Goal: Transaction & Acquisition: Purchase product/service

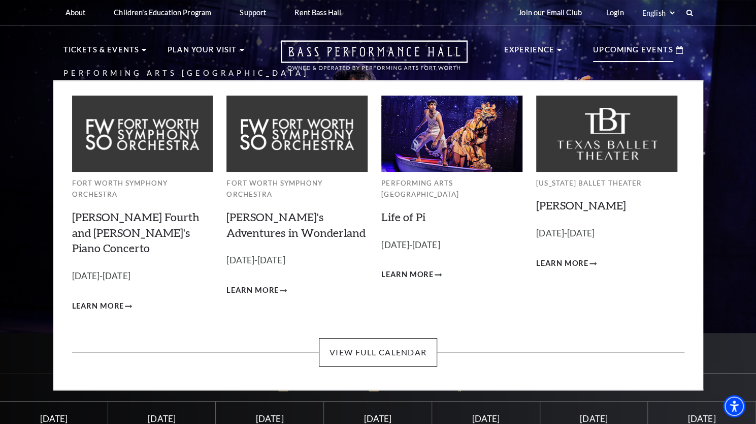
click at [643, 47] on p "Upcoming Events" at bounding box center [633, 53] width 80 height 18
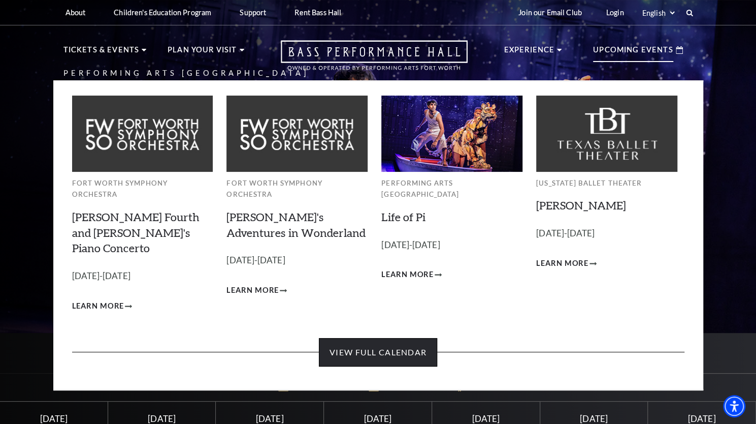
click at [339, 338] on link "View Full Calendar" at bounding box center [378, 352] width 118 height 28
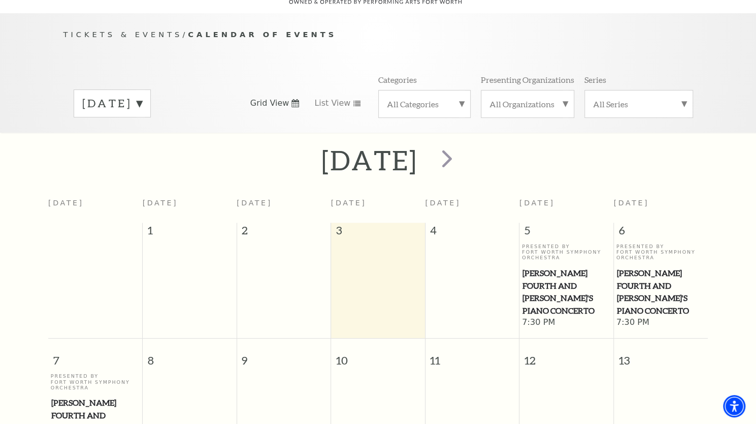
scroll to position [97, 0]
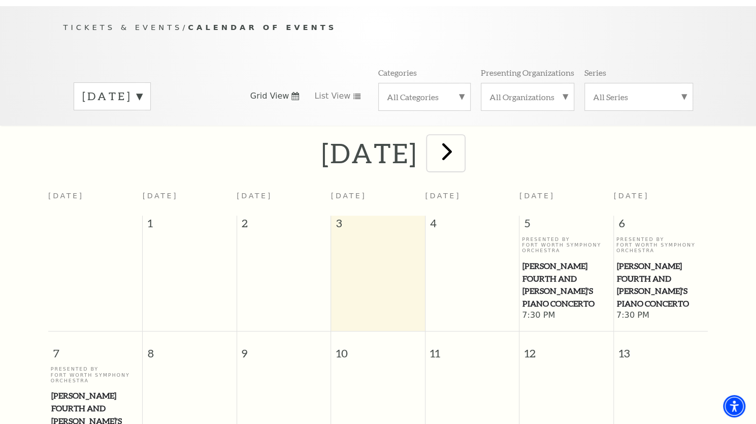
click at [462, 142] on span "next" at bounding box center [447, 151] width 29 height 29
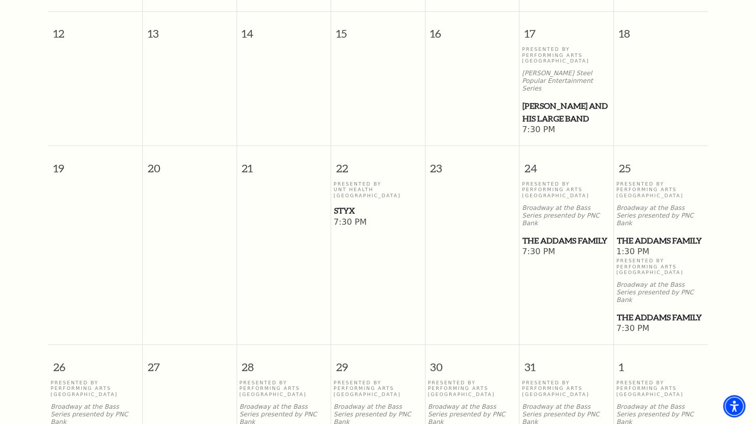
scroll to position [579, 0]
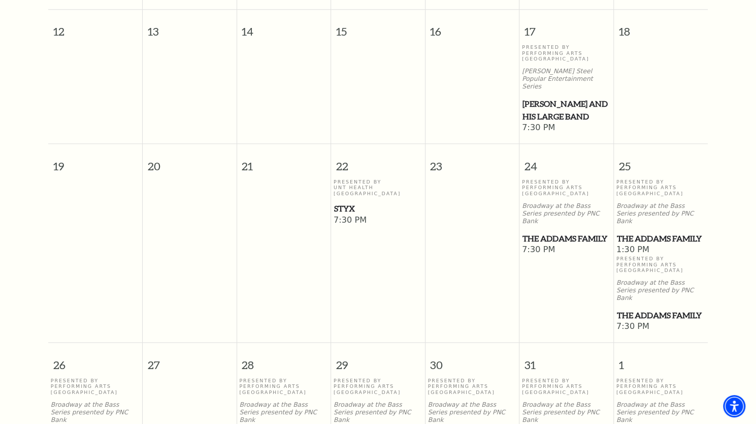
click at [642, 232] on span "The Addams Family" at bounding box center [661, 238] width 88 height 13
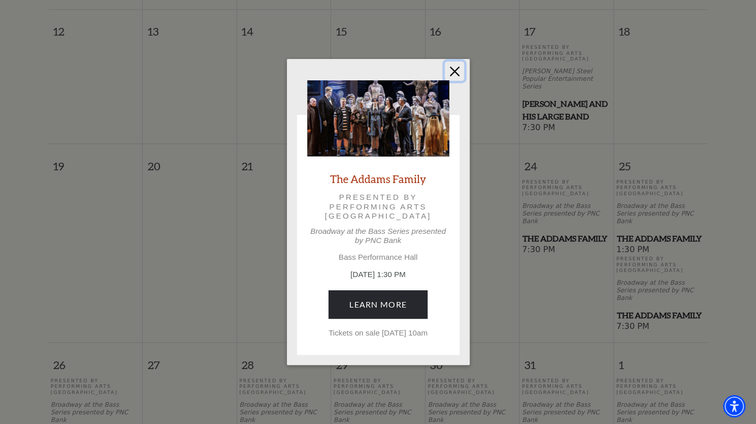
click at [458, 62] on button "Close" at bounding box center [454, 70] width 19 height 19
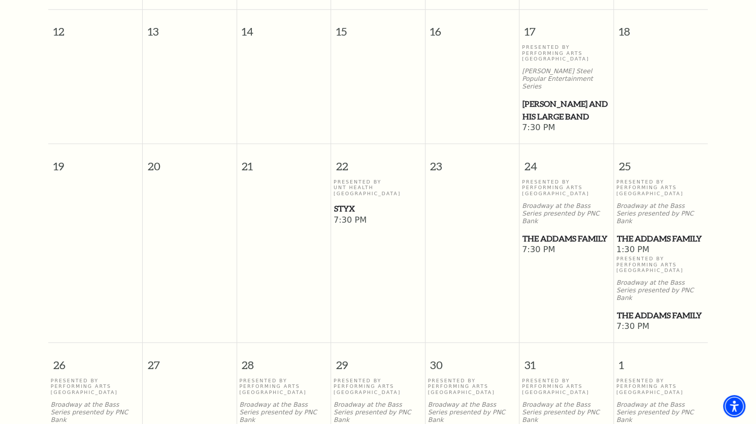
click at [645, 232] on span "The Addams Family" at bounding box center [661, 238] width 88 height 13
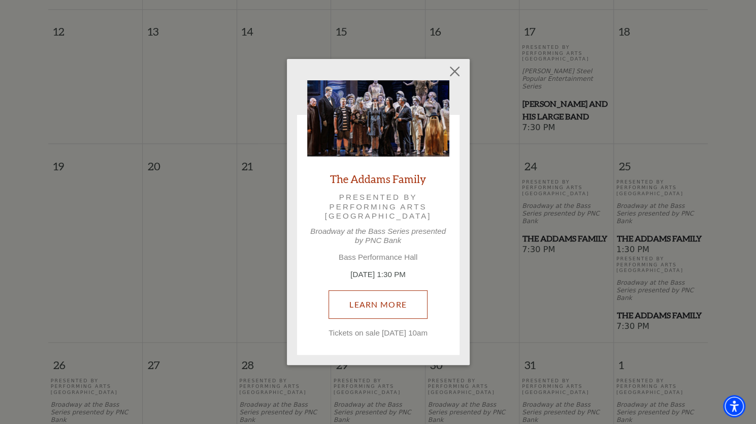
click at [372, 291] on link "Learn More" at bounding box center [378, 304] width 99 height 28
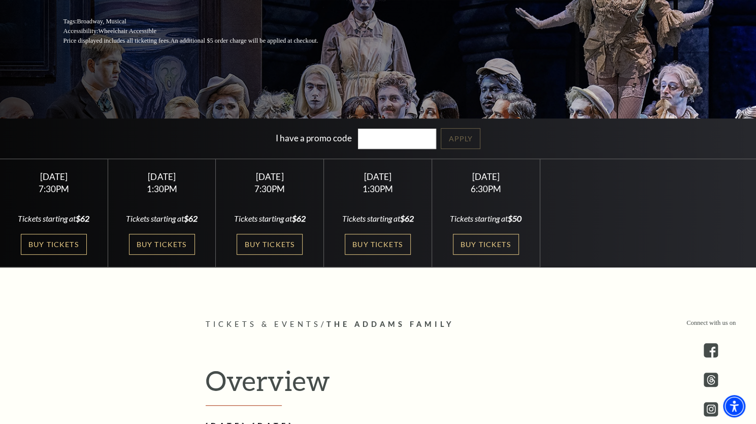
scroll to position [214, 0]
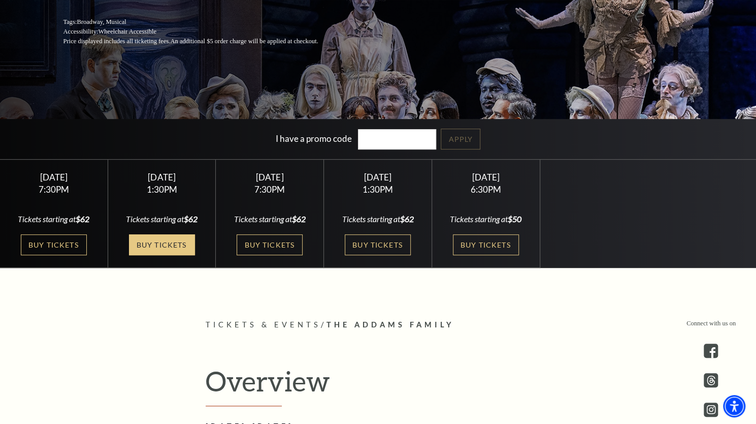
click at [143, 245] on link "Buy Tickets" at bounding box center [162, 244] width 66 height 21
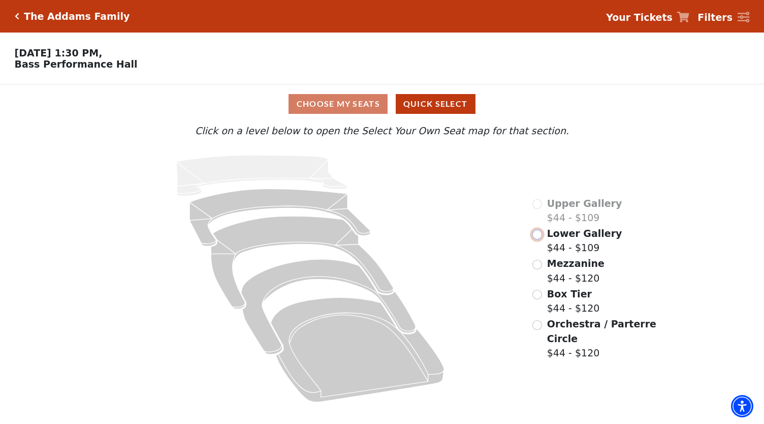
click at [538, 239] on input "Lower Gallery$44 - $109\a" at bounding box center [537, 235] width 10 height 10
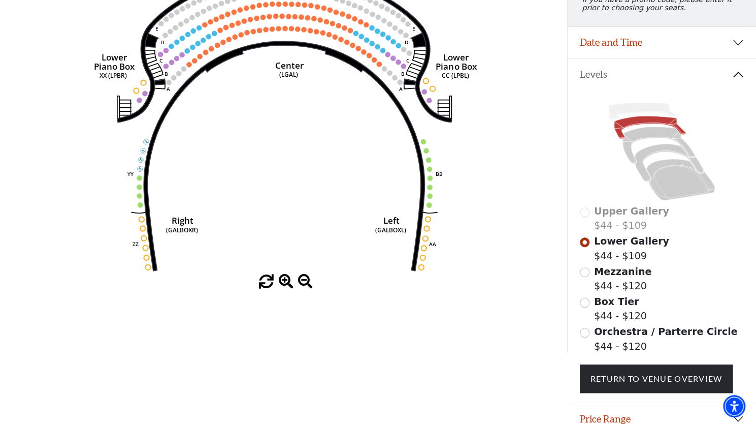
scroll to position [155, 0]
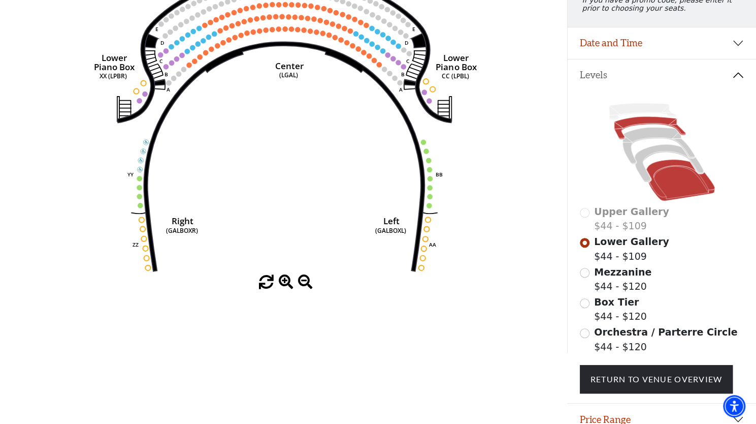
click at [683, 183] on icon at bounding box center [681, 180] width 69 height 42
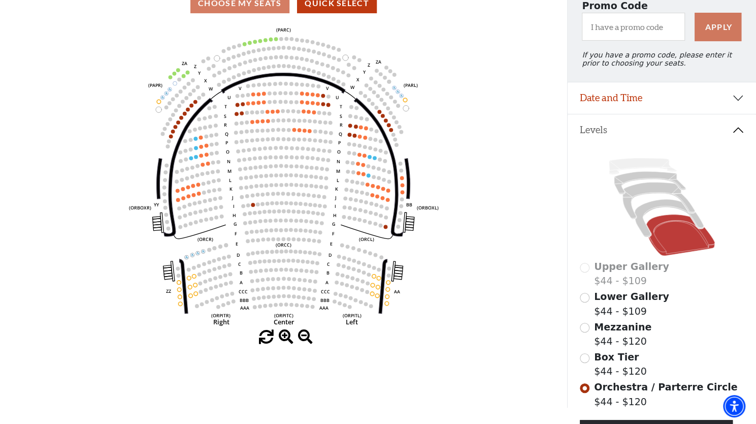
scroll to position [102, 0]
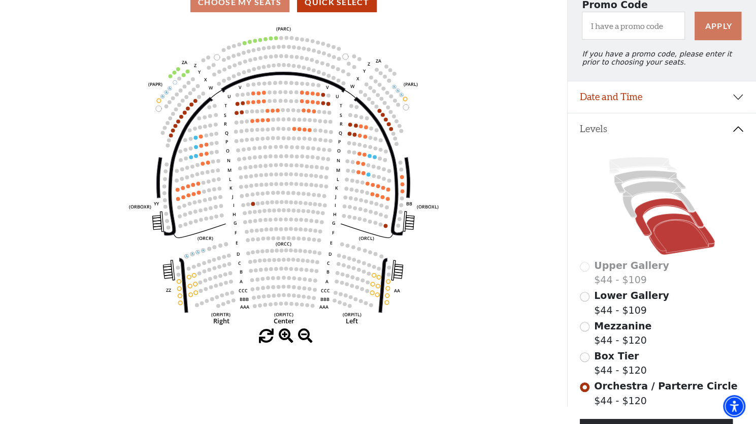
click at [667, 210] on icon at bounding box center [669, 218] width 69 height 38
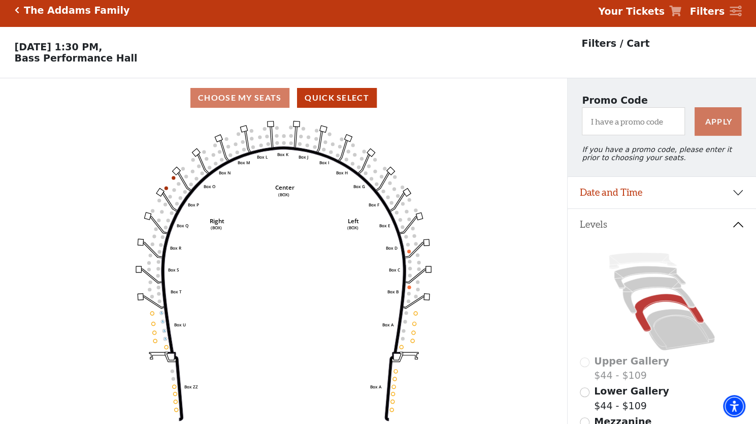
scroll to position [47, 0]
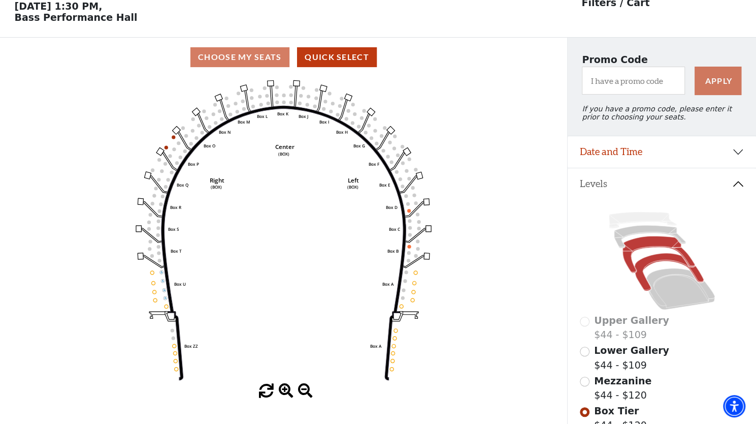
click at [650, 247] on icon at bounding box center [659, 254] width 72 height 37
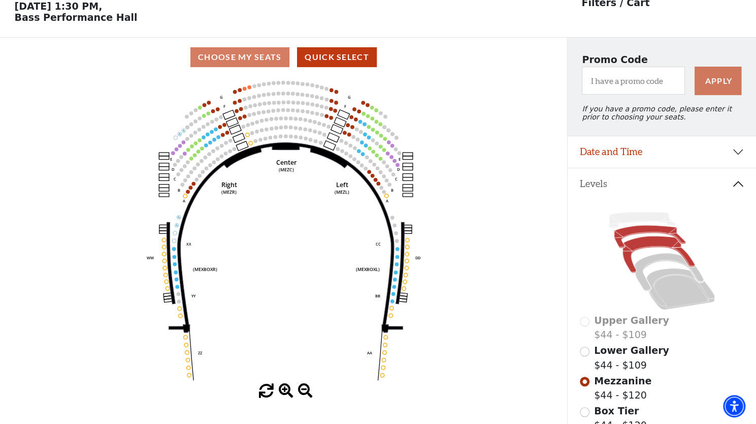
click at [623, 238] on icon at bounding box center [650, 237] width 72 height 23
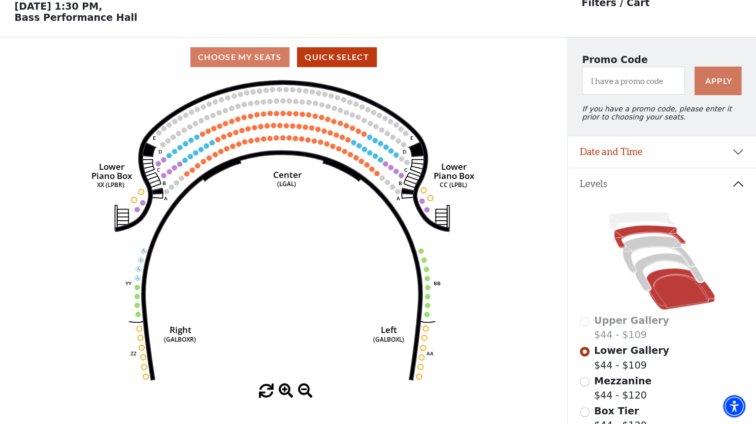
click at [655, 293] on icon at bounding box center [681, 289] width 69 height 42
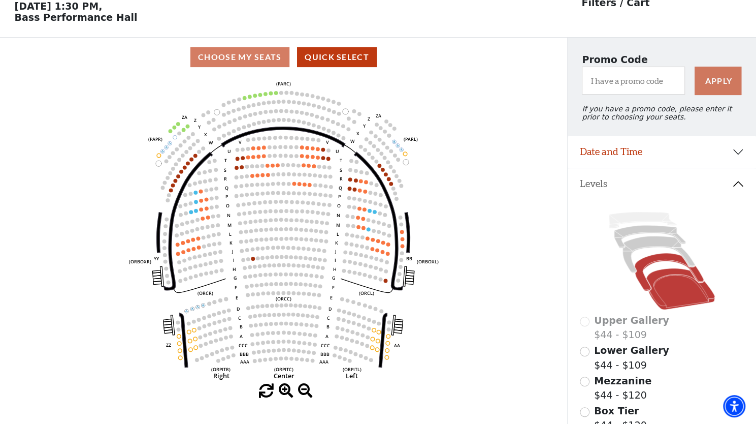
click at [645, 264] on icon at bounding box center [669, 272] width 69 height 38
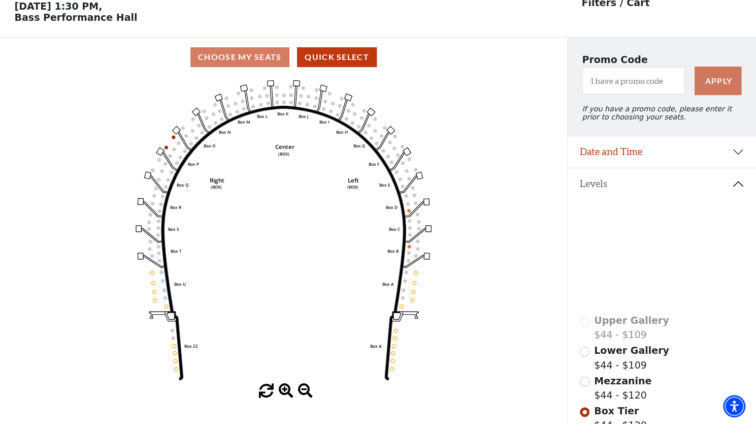
click at [646, 248] on icon at bounding box center [659, 254] width 72 height 37
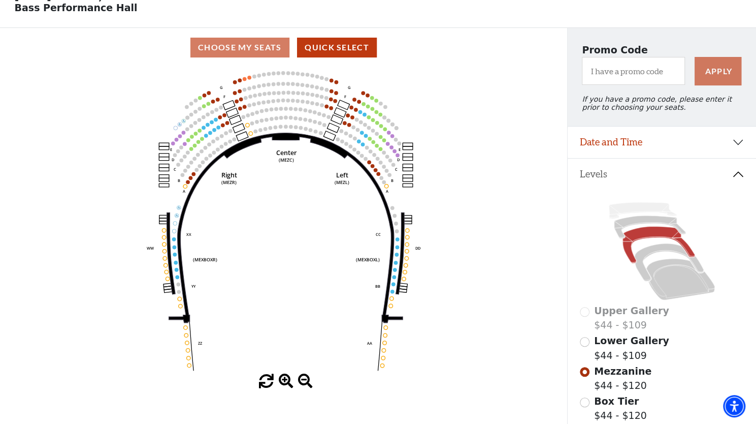
scroll to position [56, 0]
click at [636, 225] on icon at bounding box center [650, 227] width 72 height 23
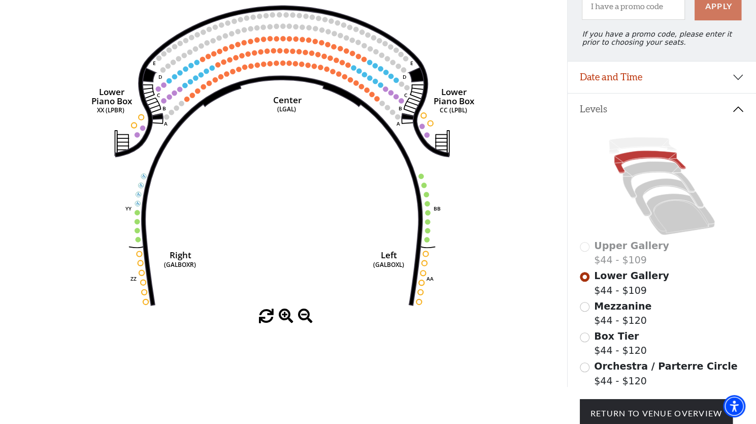
scroll to position [124, 0]
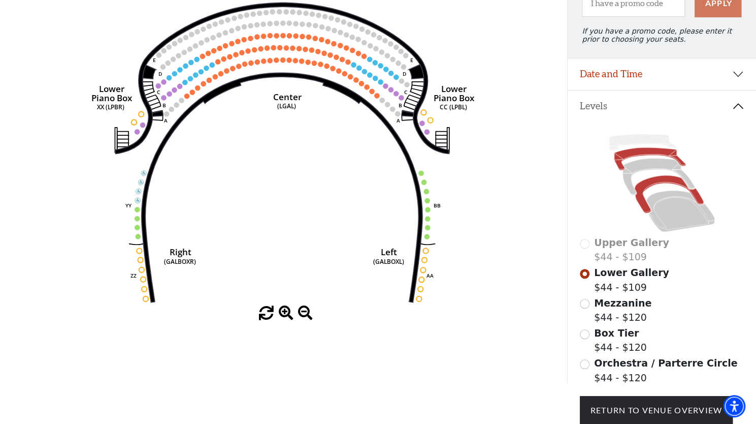
click at [655, 185] on icon at bounding box center [669, 195] width 69 height 38
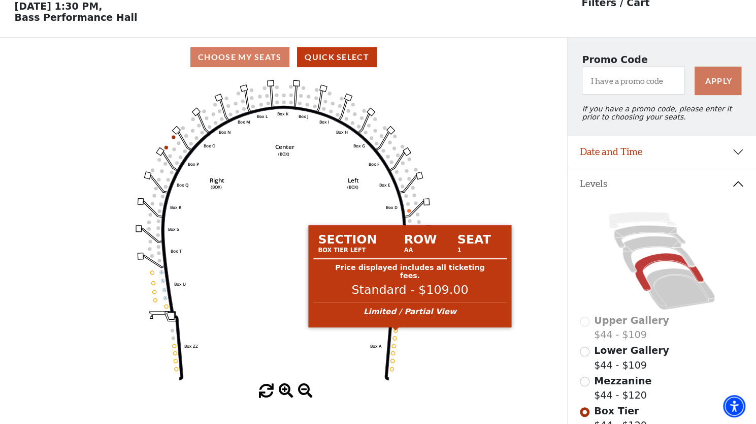
scroll to position [203, 0]
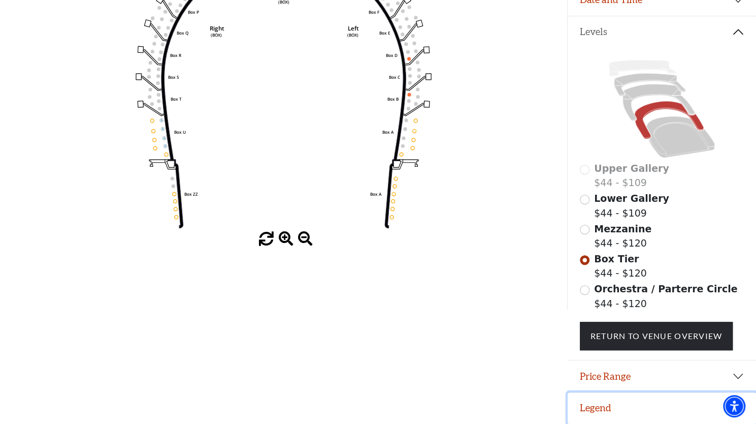
click at [617, 402] on button "Legend" at bounding box center [662, 407] width 188 height 31
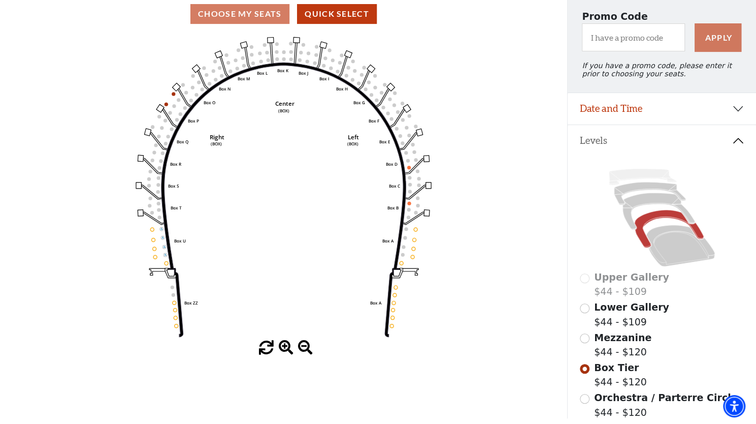
scroll to position [88, 0]
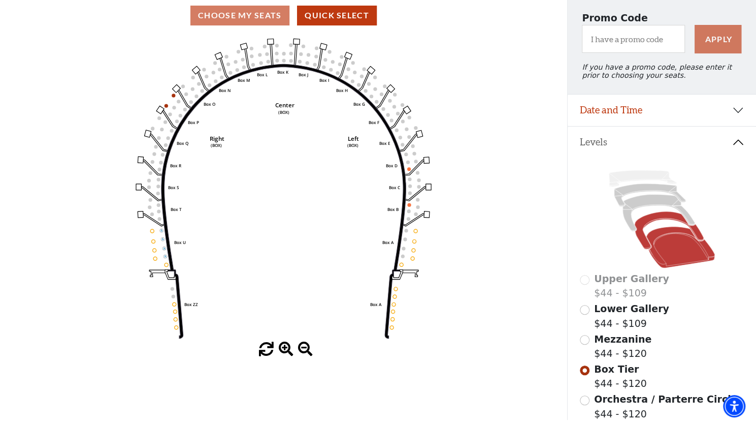
click at [683, 255] on icon at bounding box center [681, 248] width 69 height 42
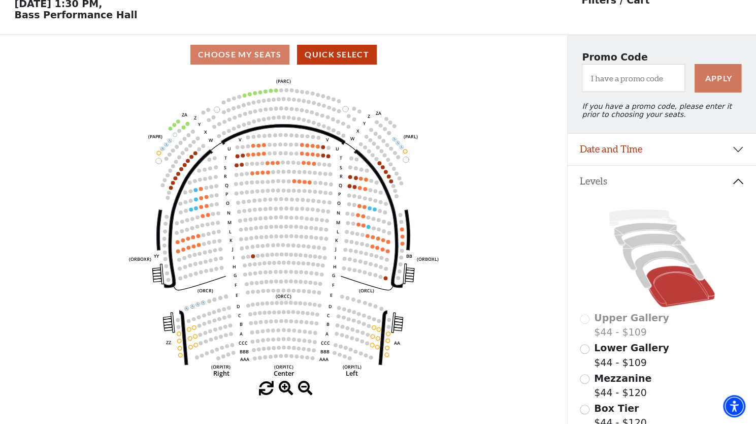
scroll to position [50, 0]
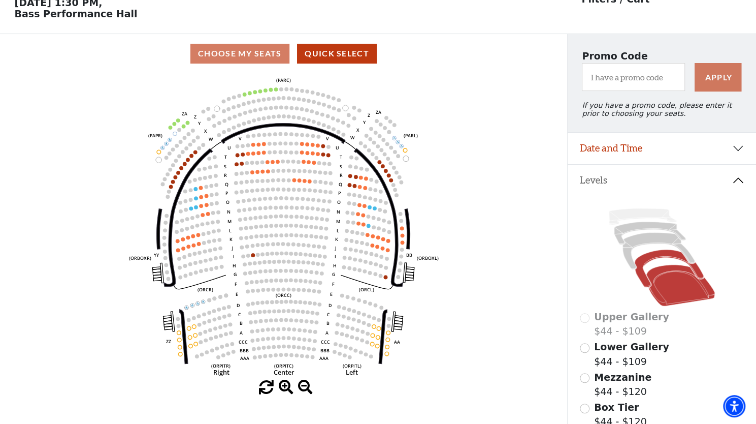
click at [660, 260] on icon at bounding box center [669, 269] width 69 height 38
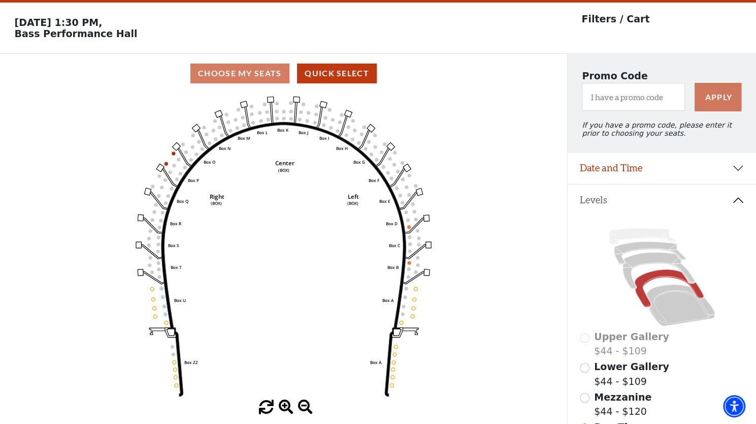
scroll to position [47, 0]
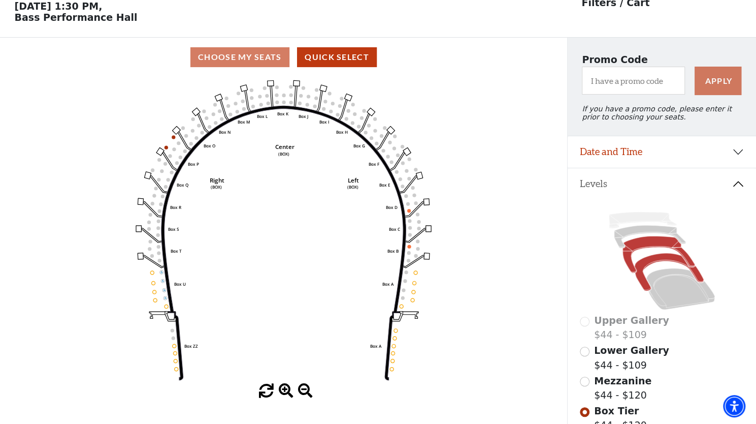
click at [639, 245] on icon at bounding box center [659, 254] width 72 height 37
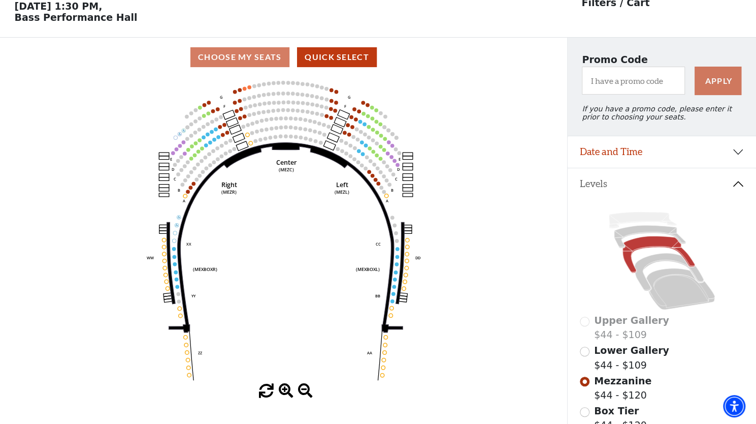
scroll to position [203, 0]
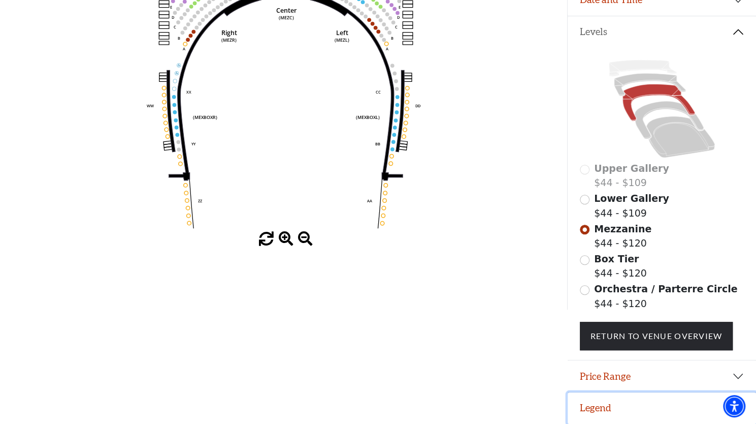
click at [599, 403] on button "Legend" at bounding box center [662, 407] width 188 height 31
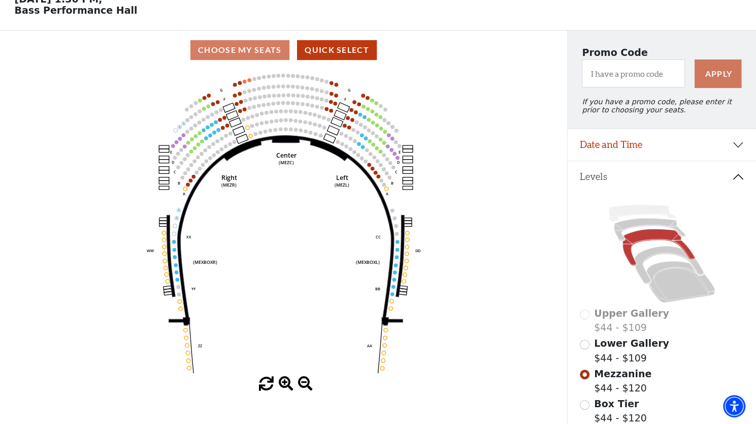
scroll to position [53, 0]
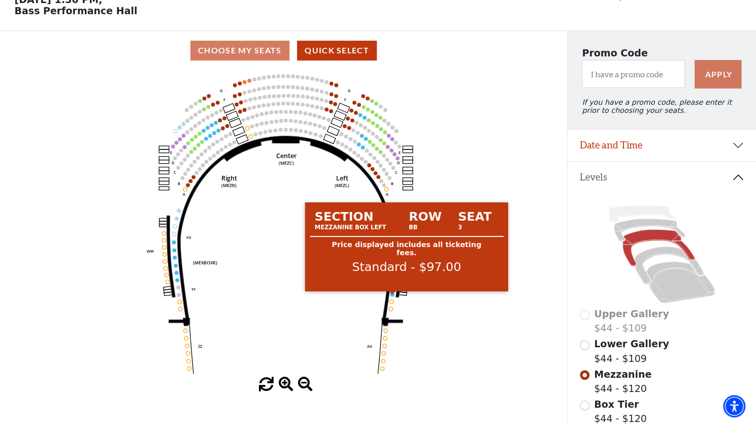
click at [392, 296] on circle at bounding box center [393, 294] width 4 height 4
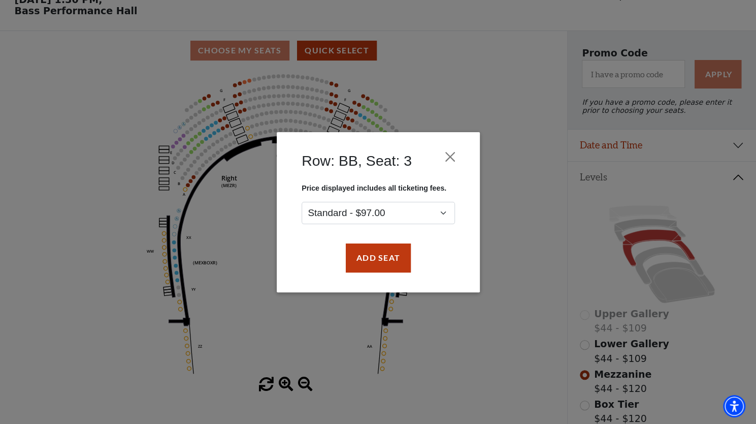
click at [535, 255] on div "Row: BB, Seat: 3 Price displayed includes all ticketing fees. Standard - $97.00…" at bounding box center [378, 212] width 756 height 424
click at [455, 157] on button "Close" at bounding box center [449, 156] width 19 height 19
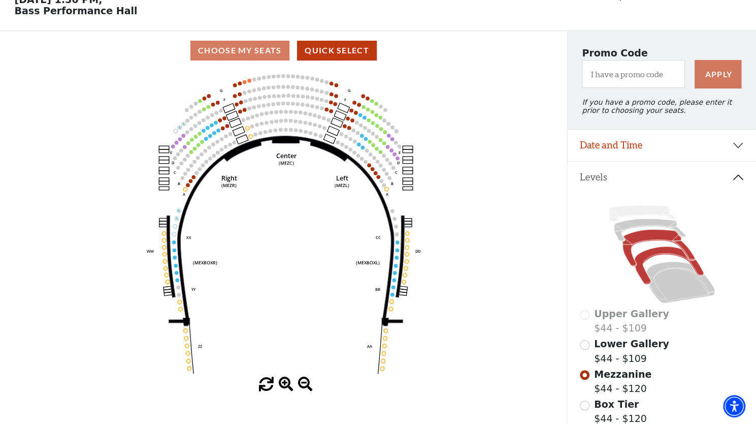
click at [647, 260] on icon at bounding box center [669, 266] width 69 height 38
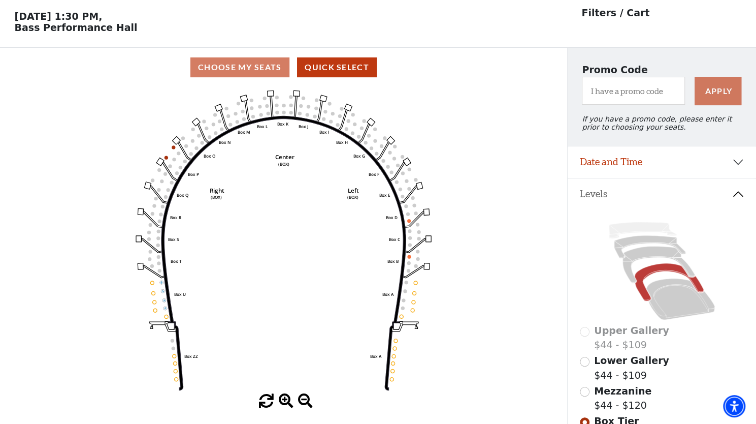
scroll to position [47, 0]
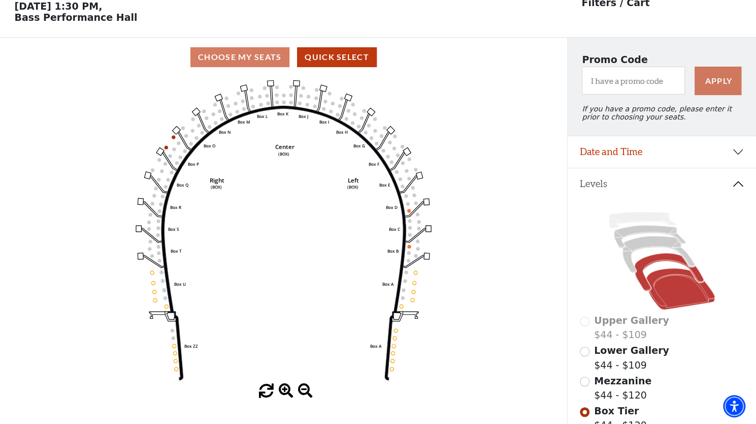
click at [704, 292] on icon at bounding box center [681, 289] width 69 height 42
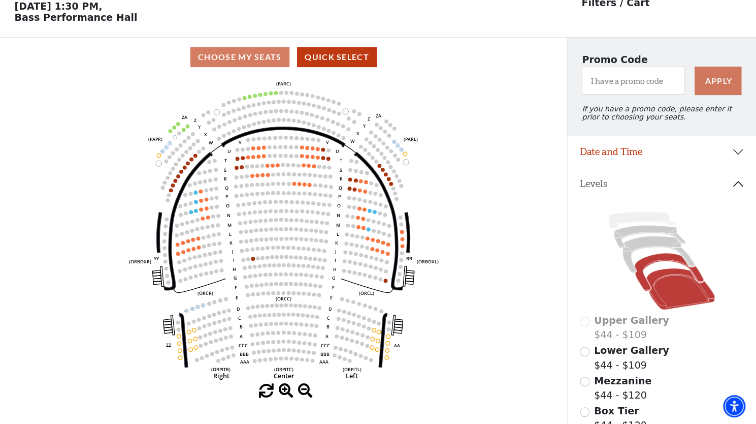
click at [662, 261] on icon at bounding box center [669, 272] width 69 height 38
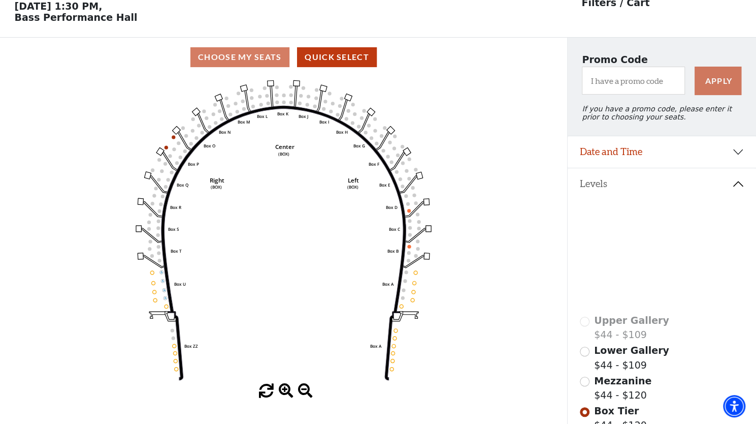
click at [660, 244] on icon at bounding box center [659, 254] width 72 height 37
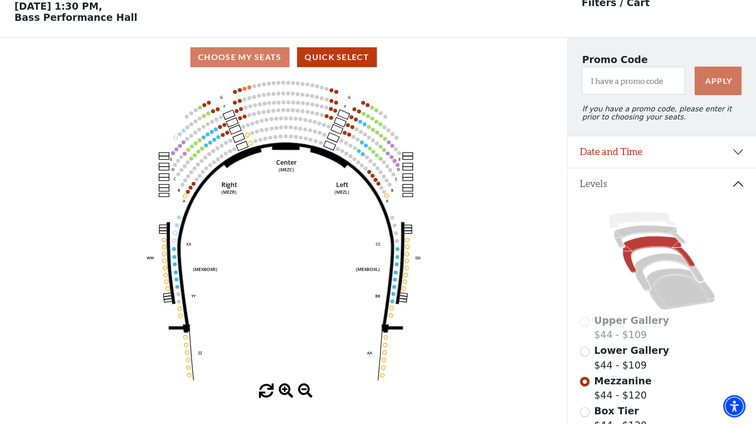
scroll to position [203, 0]
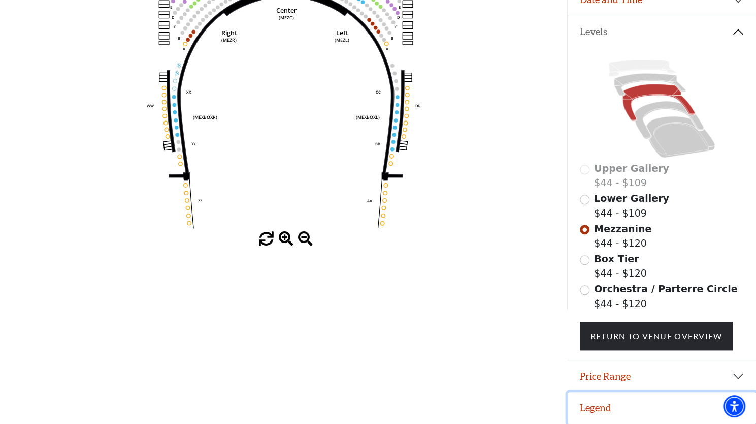
click at [591, 400] on button "Legend" at bounding box center [662, 407] width 188 height 31
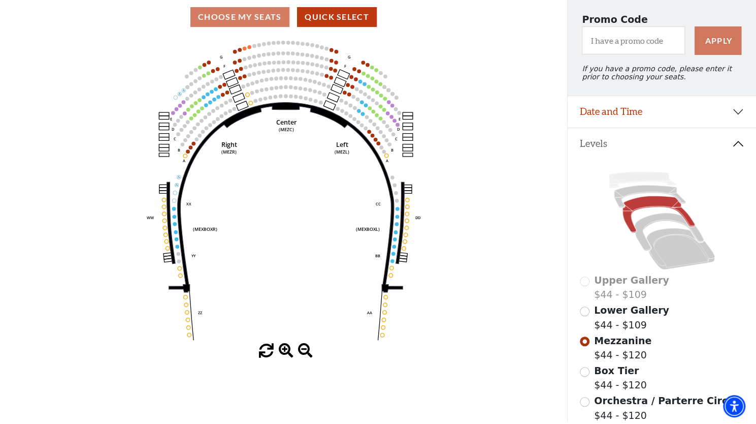
scroll to position [89, 0]
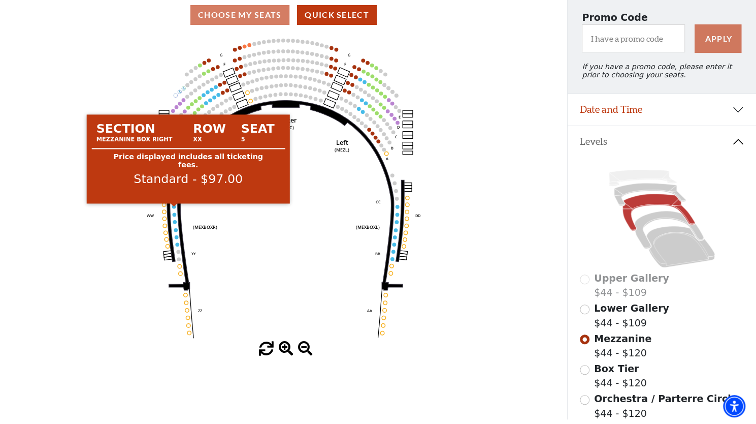
click at [174, 208] on circle at bounding box center [174, 207] width 4 height 4
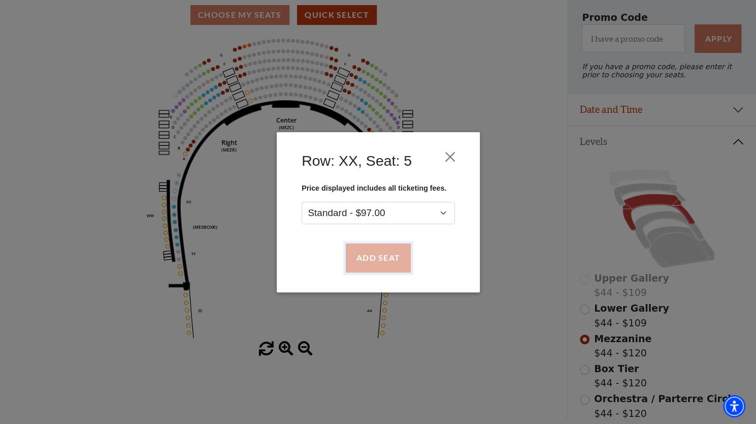
click at [368, 256] on button "Add Seat" at bounding box center [377, 257] width 65 height 28
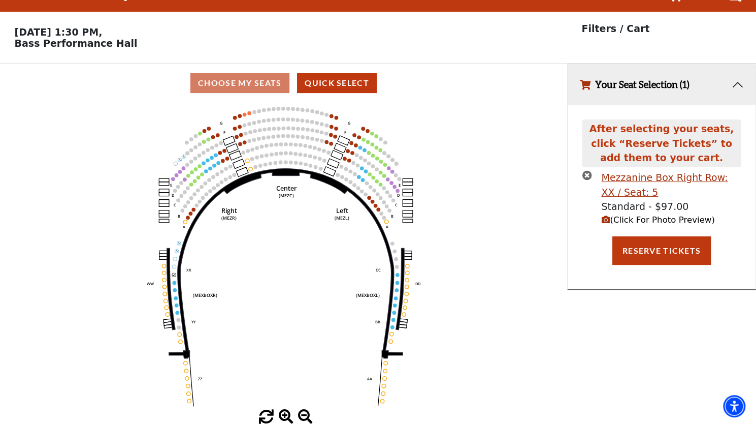
scroll to position [0, 0]
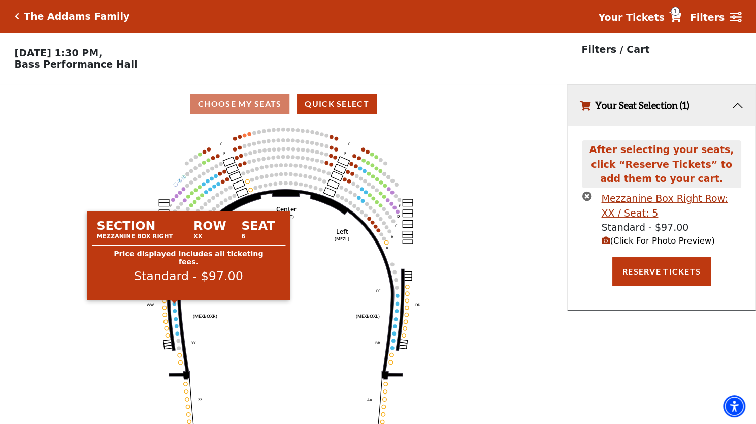
click at [175, 305] on circle at bounding box center [174, 303] width 4 height 4
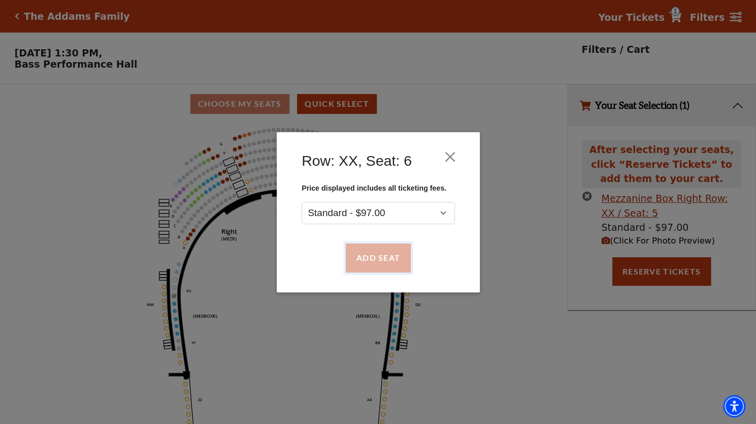
click at [362, 254] on button "Add Seat" at bounding box center [377, 257] width 65 height 28
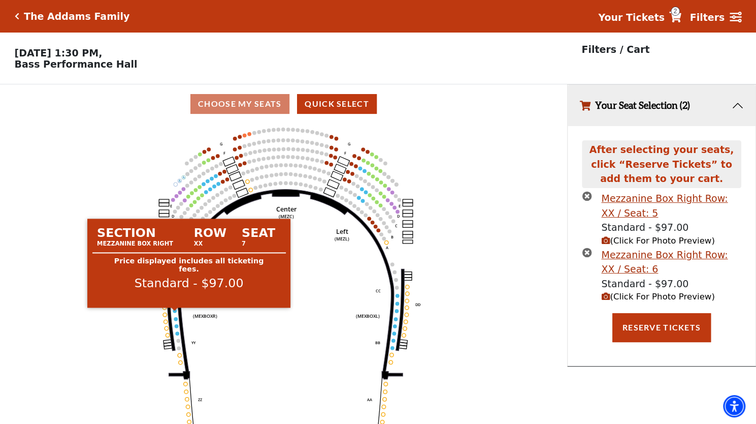
click at [174, 312] on circle at bounding box center [175, 311] width 4 height 4
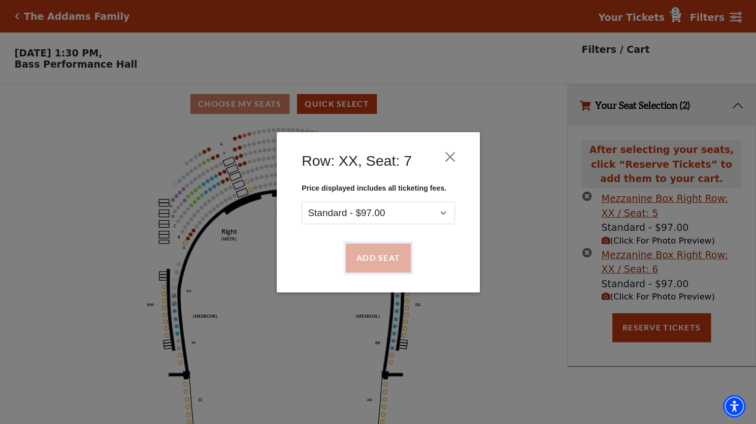
click at [360, 255] on button "Add Seat" at bounding box center [377, 257] width 65 height 28
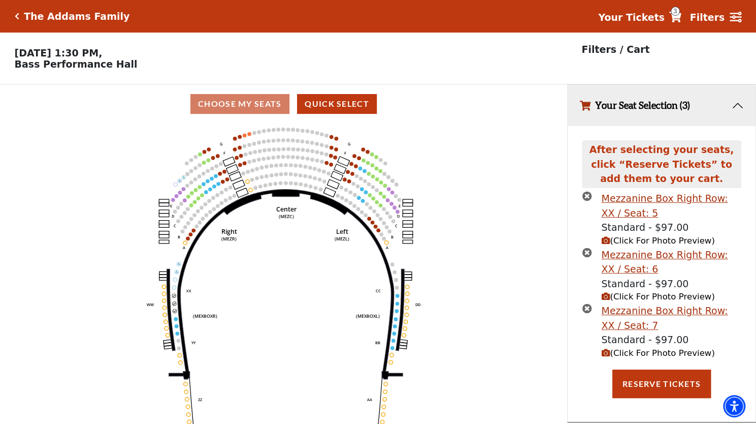
scroll to position [23, 0]
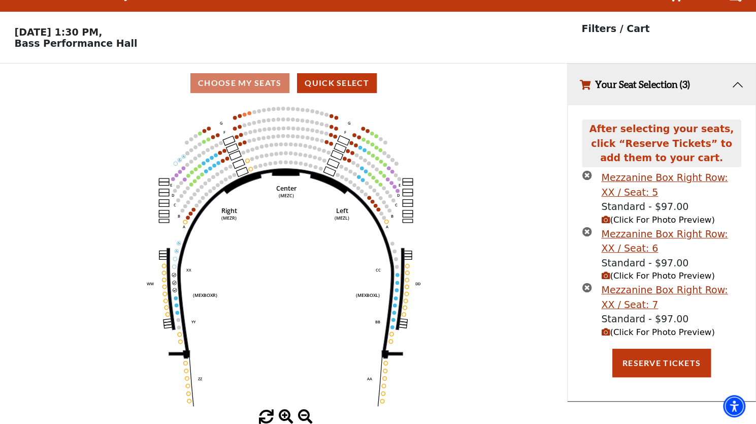
click at [638, 222] on span "(Click For Photo Preview)" at bounding box center [657, 220] width 113 height 10
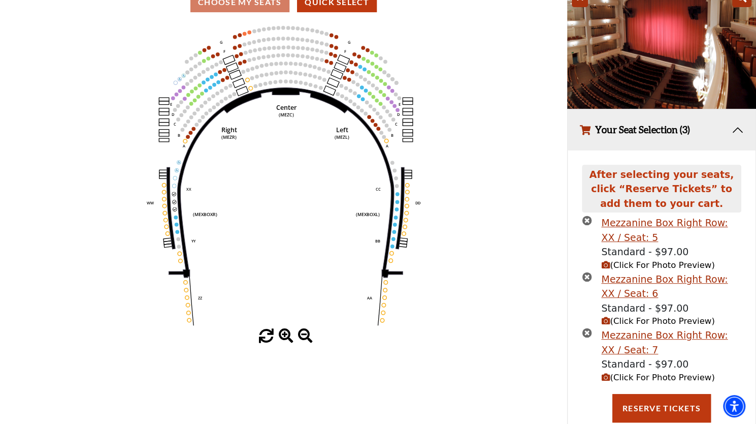
scroll to position [101, 0]
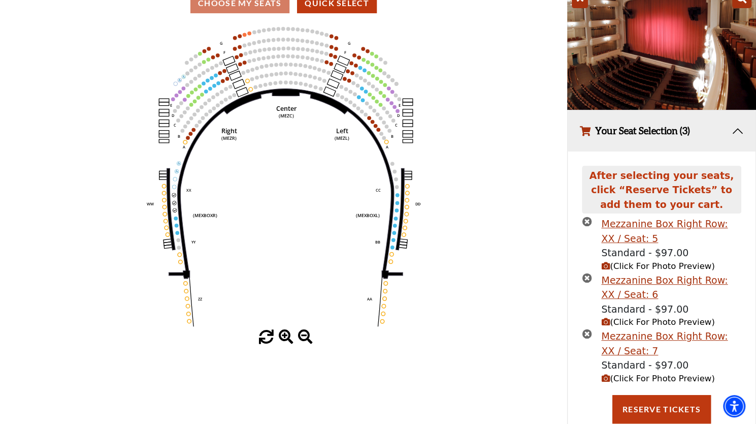
click at [646, 326] on span "(Click For Photo Preview)" at bounding box center [657, 322] width 113 height 10
click at [642, 380] on span "(Click For Photo Preview)" at bounding box center [657, 378] width 113 height 10
click at [588, 222] on icon "times-circle" at bounding box center [587, 221] width 10 height 10
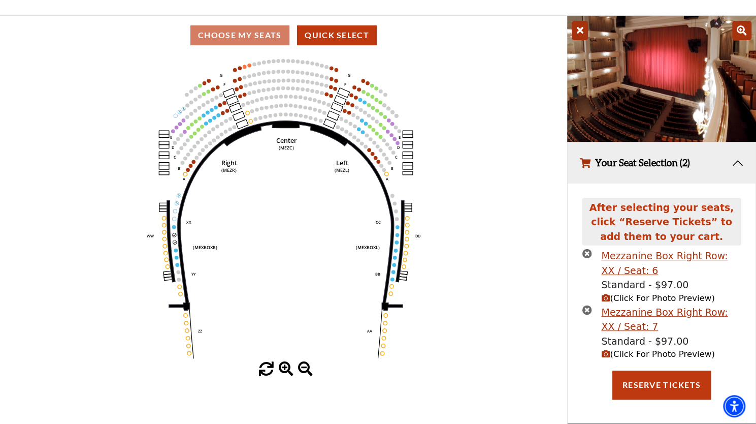
scroll to position [71, 0]
click at [587, 249] on icon "times-circle" at bounding box center [587, 253] width 10 height 10
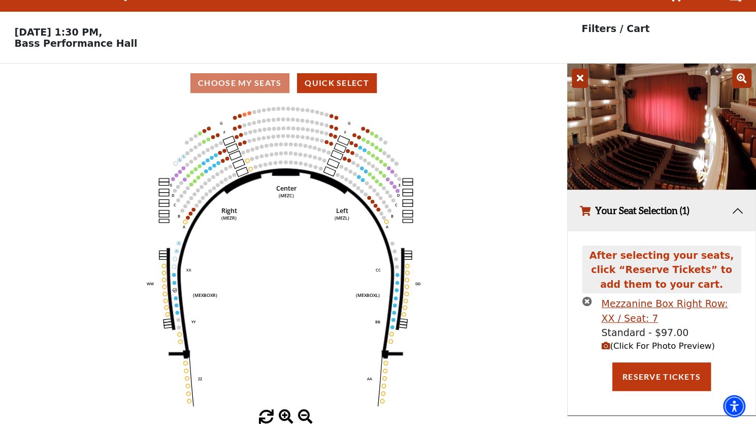
scroll to position [23, 0]
click at [589, 298] on icon "times-circle" at bounding box center [587, 301] width 10 height 10
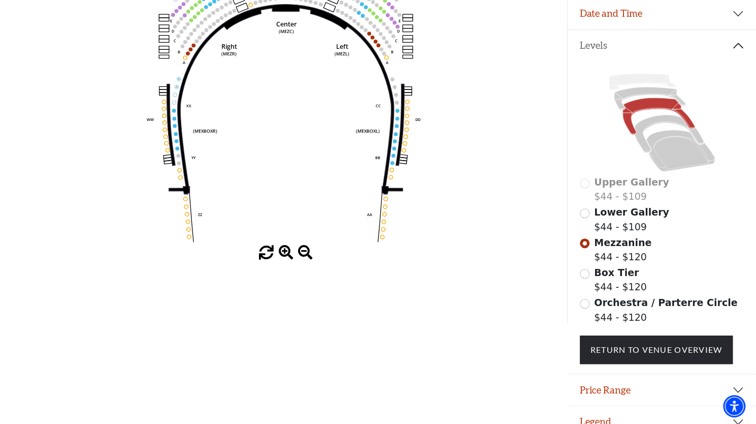
scroll to position [188, 0]
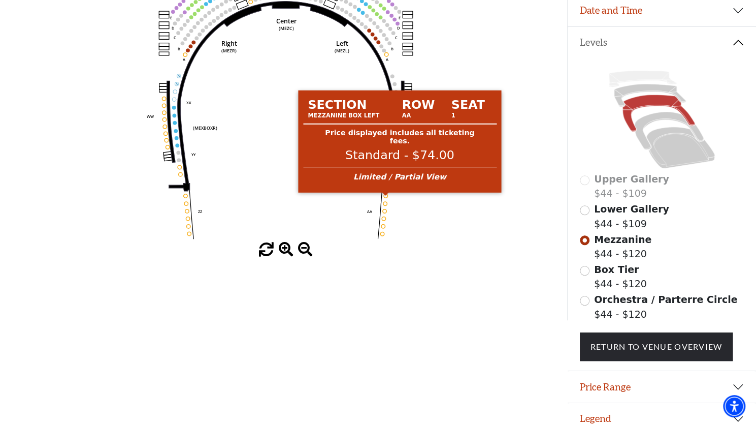
click at [386, 197] on circle at bounding box center [386, 196] width 4 height 4
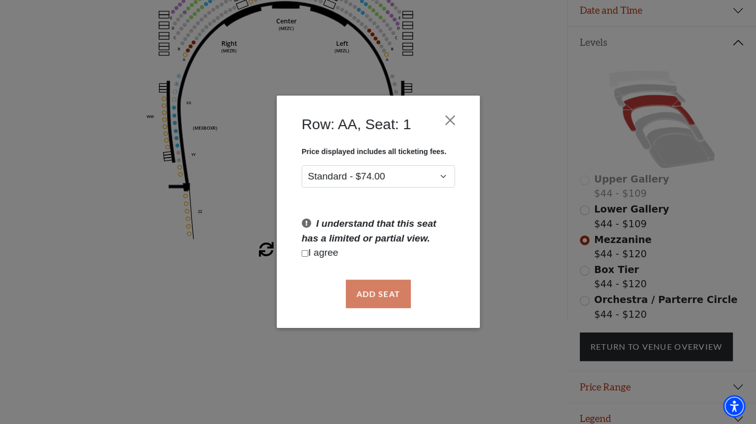
click at [308, 252] on input "Checkbox field" at bounding box center [305, 253] width 7 height 7
checkbox input "true"
click at [393, 291] on button "Add Seat" at bounding box center [377, 293] width 65 height 28
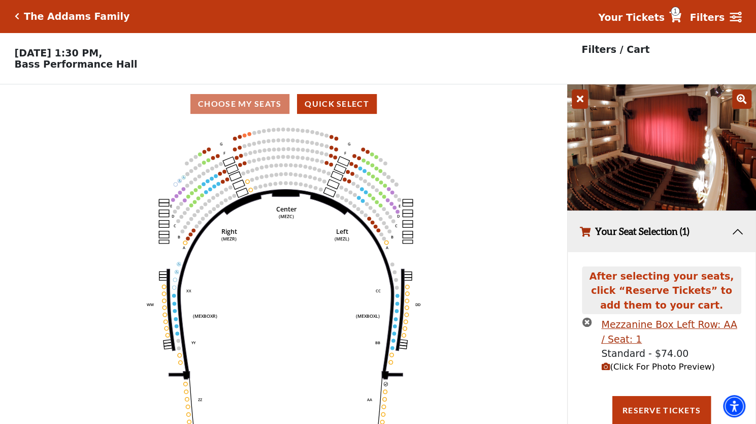
scroll to position [27, 0]
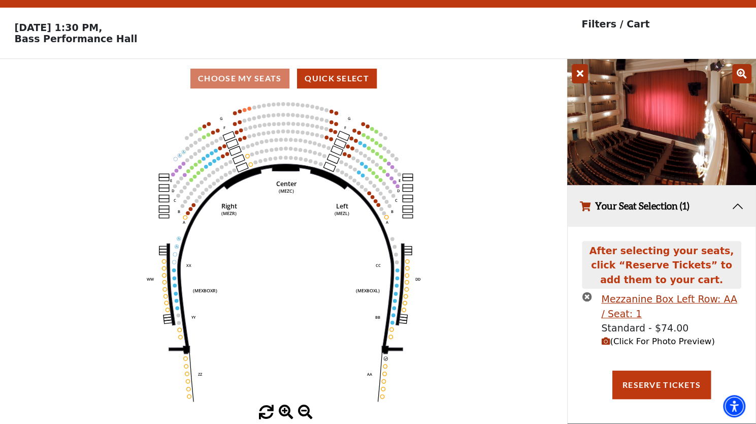
click at [629, 336] on button "(Click For Photo Preview)" at bounding box center [657, 341] width 113 height 13
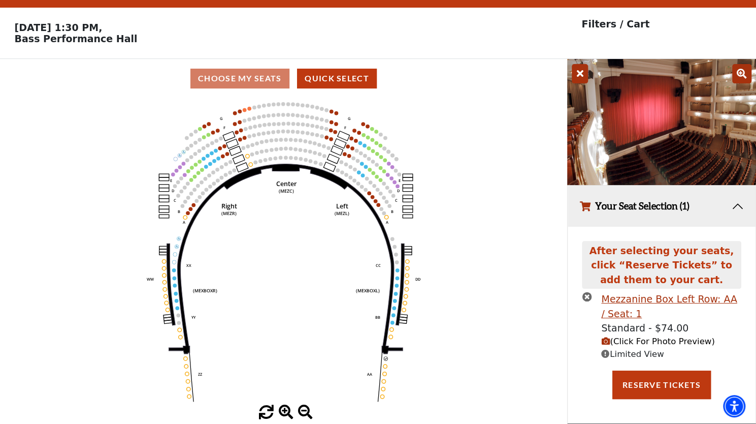
click at [740, 210] on button "Your Seat Selection (1)" at bounding box center [662, 205] width 188 height 41
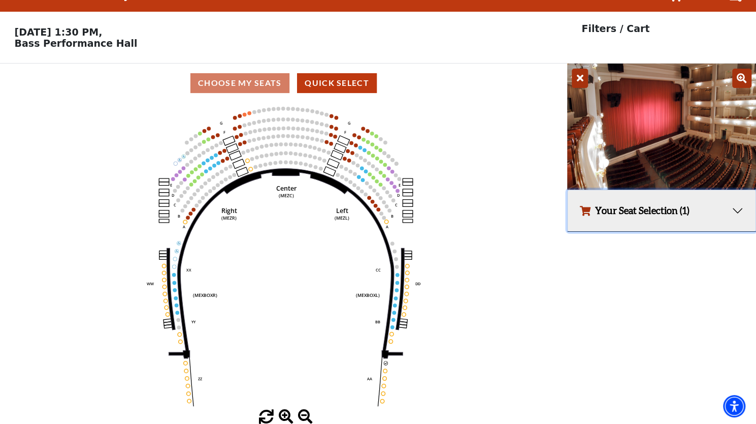
click at [732, 210] on button "Your Seat Selection (1)" at bounding box center [662, 210] width 188 height 41
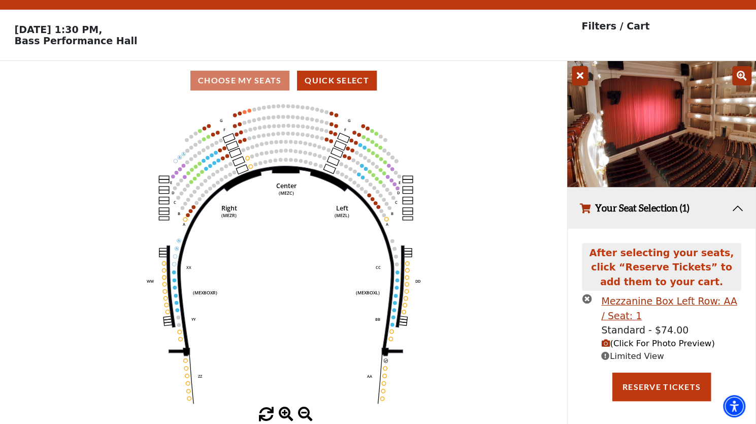
scroll to position [27, 0]
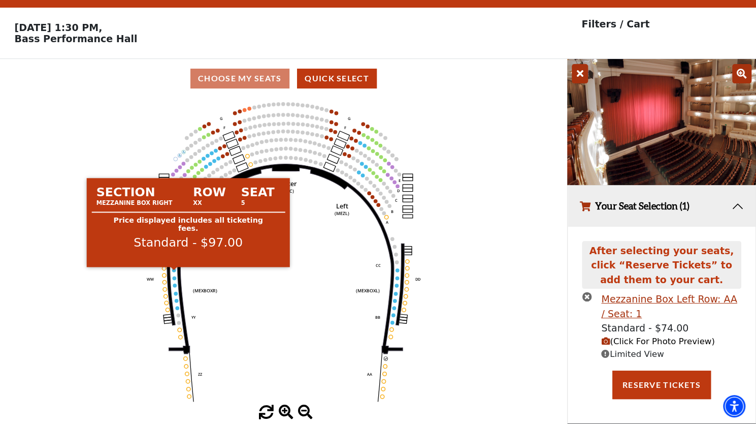
click at [174, 271] on circle at bounding box center [174, 270] width 4 height 4
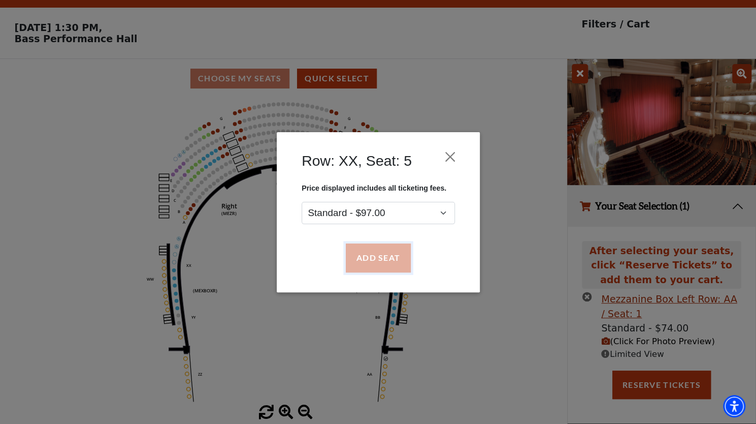
click at [382, 258] on button "Add Seat" at bounding box center [377, 257] width 65 height 28
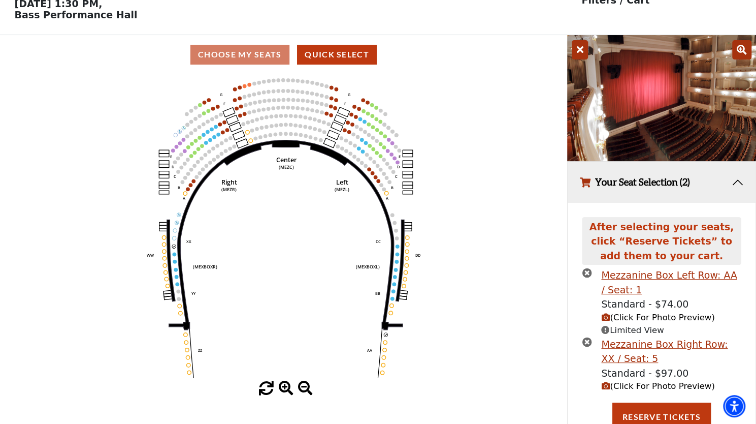
scroll to position [59, 0]
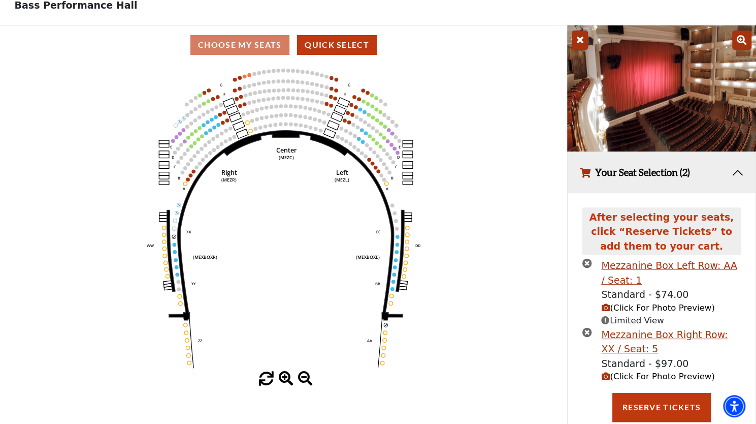
click at [635, 380] on span "(Click For Photo Preview)" at bounding box center [657, 376] width 113 height 10
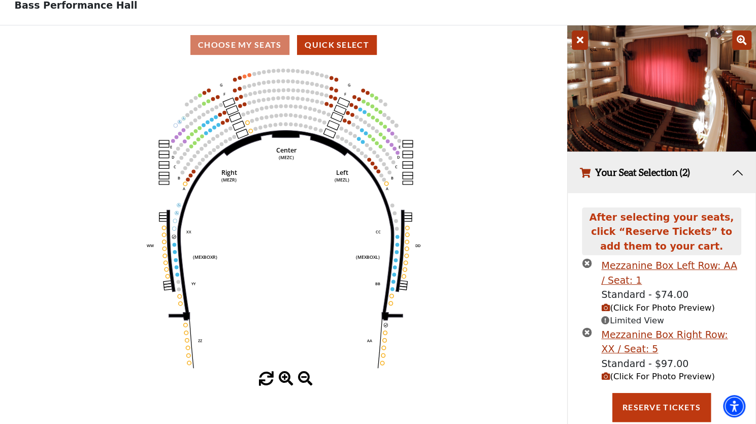
click at [634, 310] on span "(Click For Photo Preview)" at bounding box center [657, 308] width 113 height 10
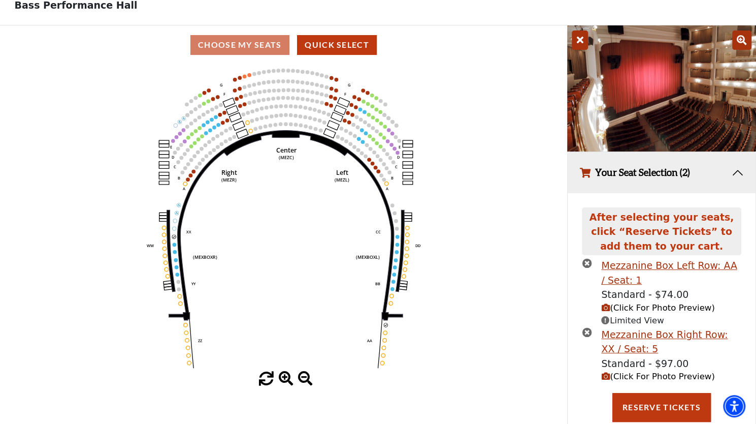
click at [629, 380] on span "(Click For Photo Preview)" at bounding box center [657, 376] width 113 height 10
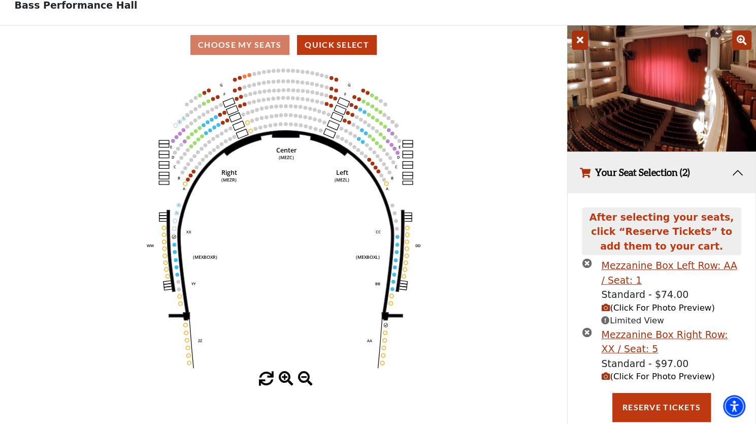
click at [628, 312] on span "(Click For Photo Preview)" at bounding box center [657, 308] width 113 height 10
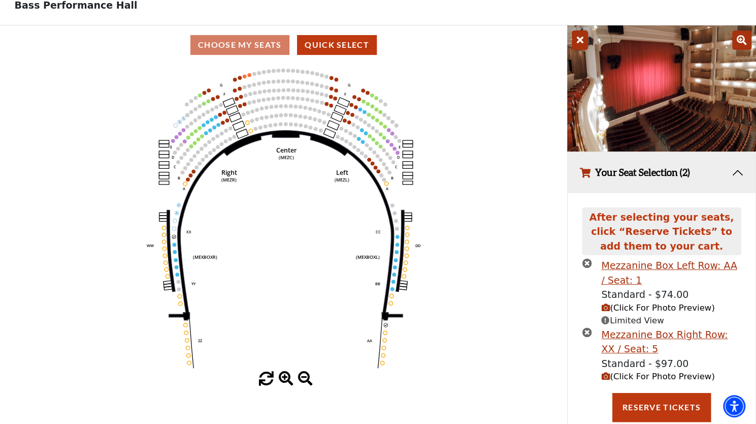
click at [577, 41] on icon at bounding box center [580, 39] width 16 height 19
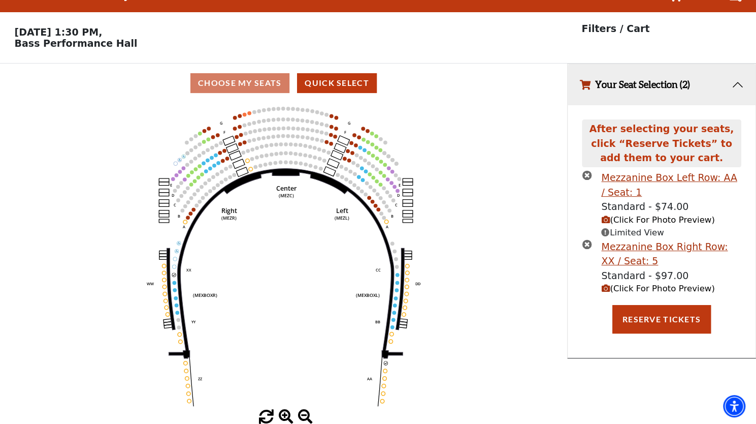
scroll to position [23, 0]
click at [588, 175] on icon "times-circle" at bounding box center [587, 175] width 10 height 10
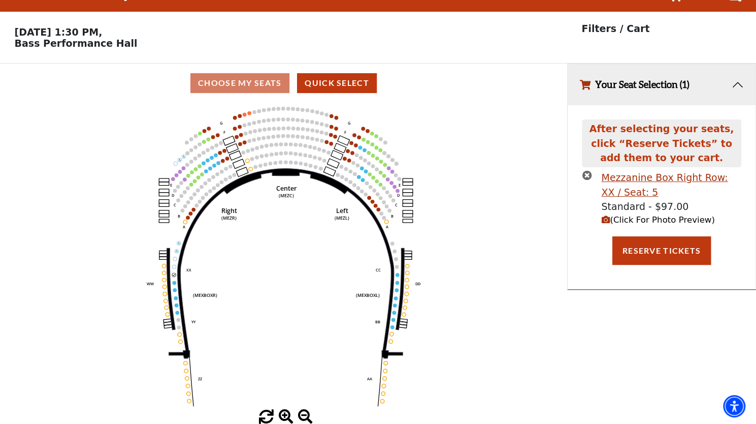
click at [586, 177] on icon "times-circle" at bounding box center [587, 175] width 10 height 10
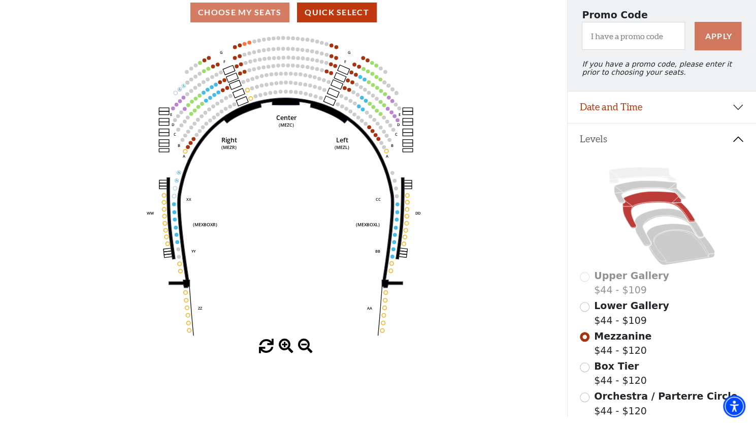
scroll to position [91, 0]
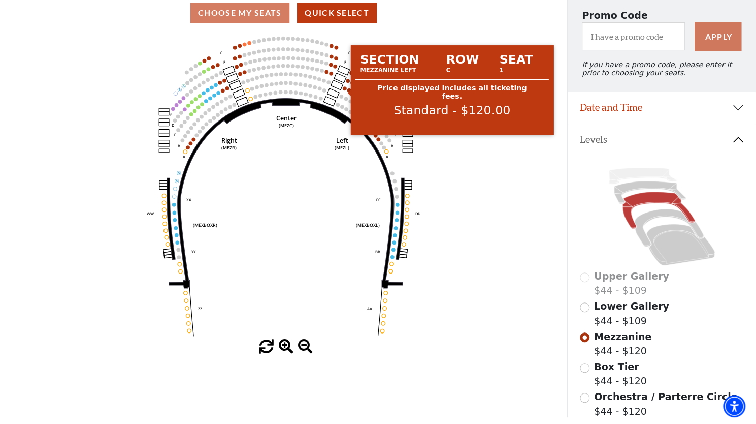
click at [344, 89] on circle at bounding box center [345, 88] width 4 height 4
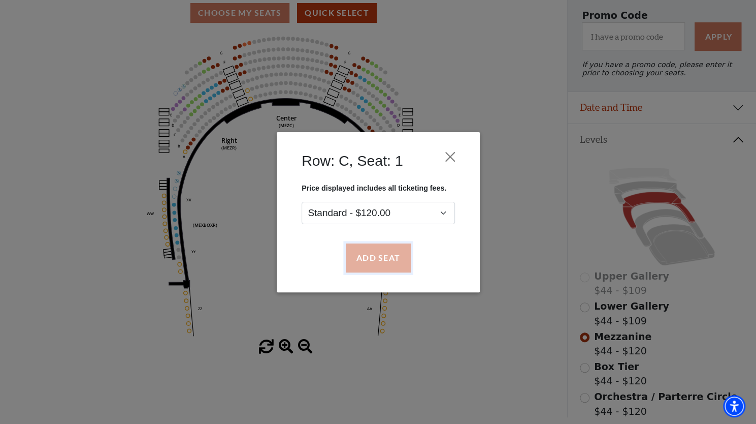
click at [361, 259] on button "Add Seat" at bounding box center [377, 257] width 65 height 28
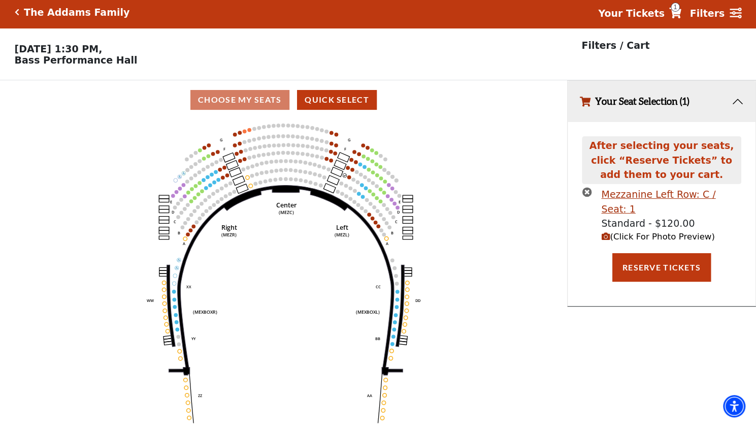
scroll to position [0, 0]
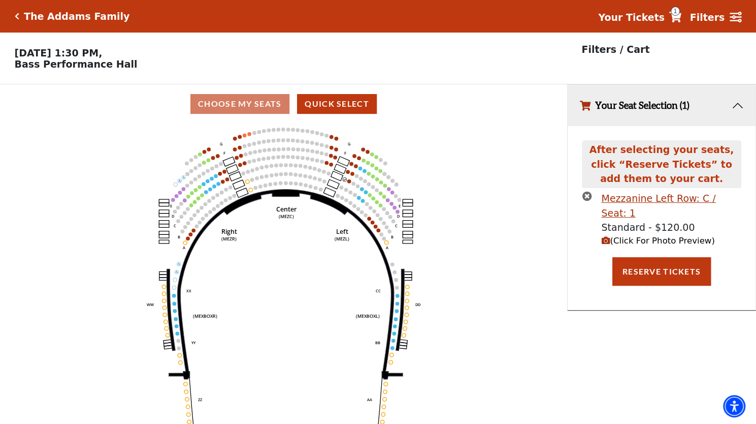
click at [652, 236] on span "(Click For Photo Preview)" at bounding box center [657, 241] width 113 height 10
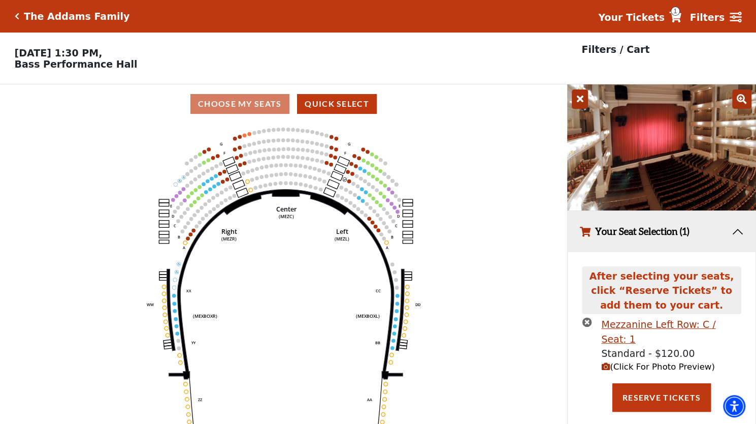
click at [637, 362] on span "(Click For Photo Preview)" at bounding box center [657, 367] width 113 height 10
click at [669, 168] on img at bounding box center [661, 147] width 189 height 126
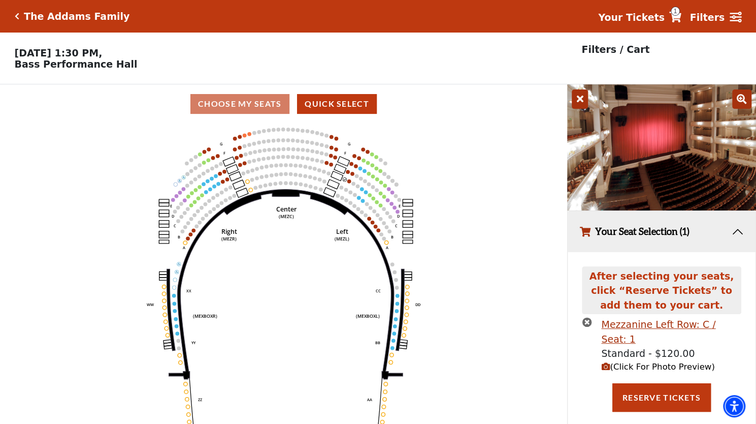
click at [743, 236] on button "Your Seat Selection (1)" at bounding box center [662, 231] width 188 height 41
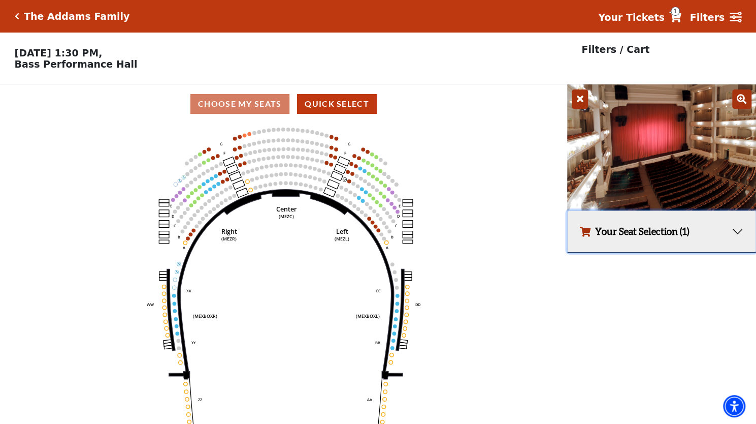
click at [631, 234] on button "Your Seat Selection (1)" at bounding box center [662, 231] width 188 height 41
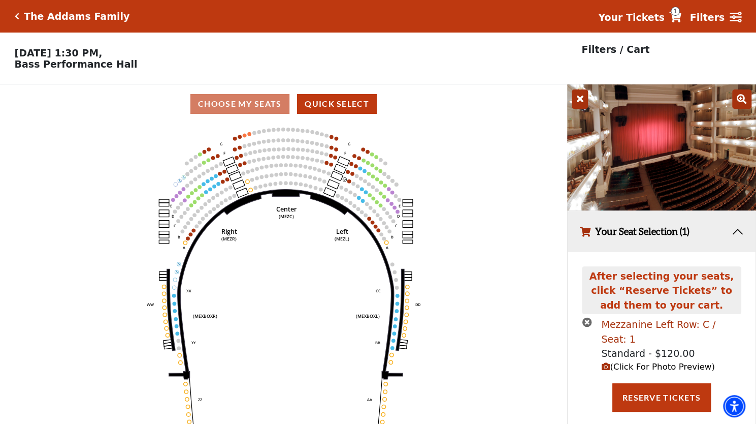
click at [615, 329] on div "Mezzanine Left Row: C / Seat: 1" at bounding box center [671, 331] width 140 height 29
click at [627, 362] on span "(Click For Photo Preview)" at bounding box center [657, 367] width 113 height 10
click at [394, 298] on icon "Center (MEZC) Right (MEZR) Left (MEZL) (MEXBOXR) (MEXBOXL) XX WW CC DD YY BB ZZ…" at bounding box center [283, 276] width 510 height 307
click at [399, 297] on use "Seat Selected" at bounding box center [397, 295] width 4 height 4
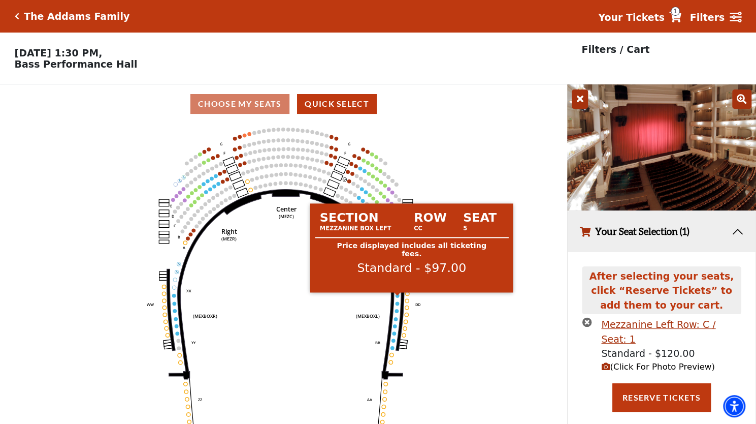
click at [397, 297] on circle at bounding box center [398, 296] width 4 height 4
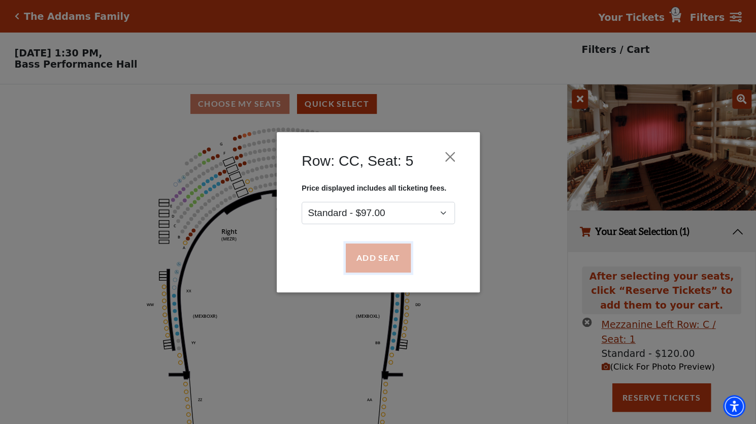
click at [359, 250] on button "Add Seat" at bounding box center [377, 257] width 65 height 28
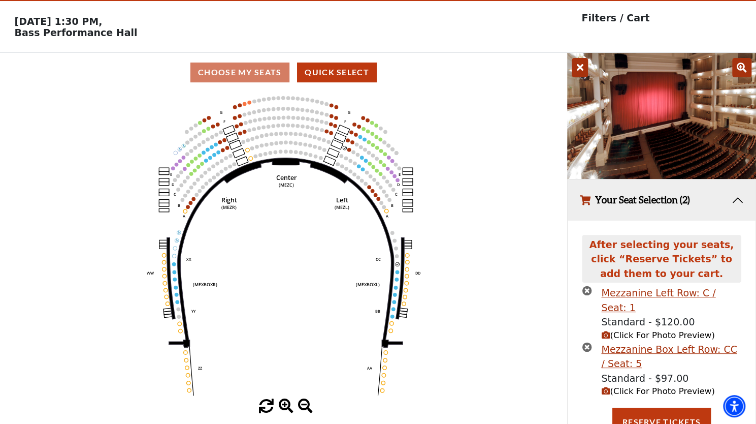
scroll to position [56, 0]
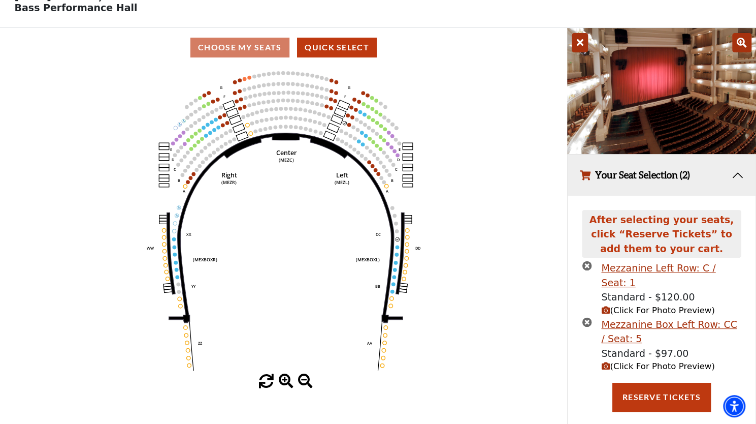
click at [633, 361] on span "(Click For Photo Preview)" at bounding box center [657, 366] width 113 height 10
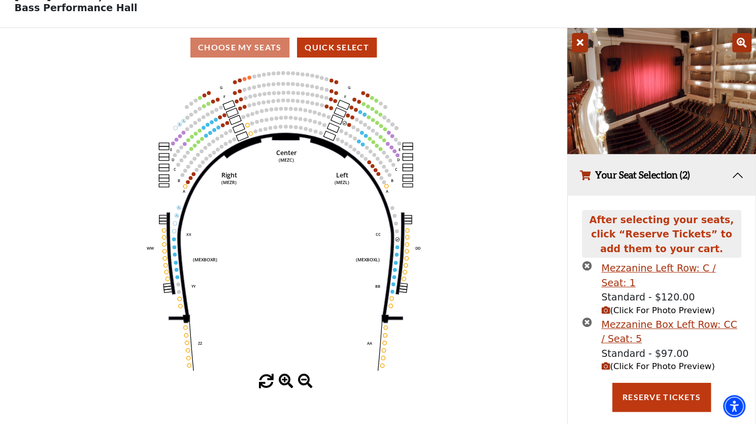
click at [641, 305] on span "(Click For Photo Preview)" at bounding box center [657, 310] width 113 height 10
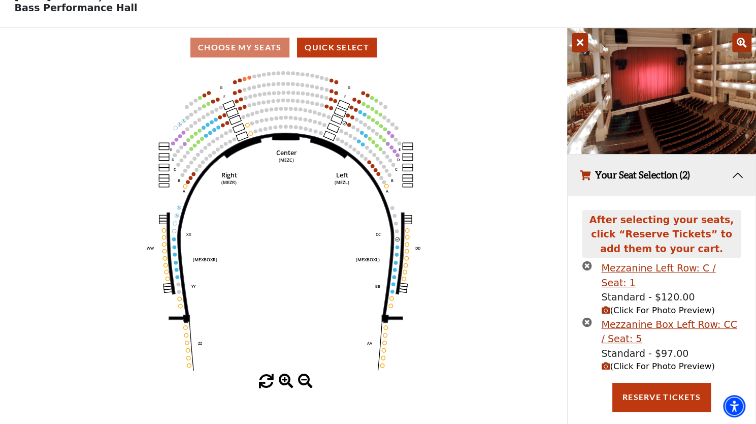
click at [629, 361] on span "(Click For Photo Preview)" at bounding box center [657, 366] width 113 height 10
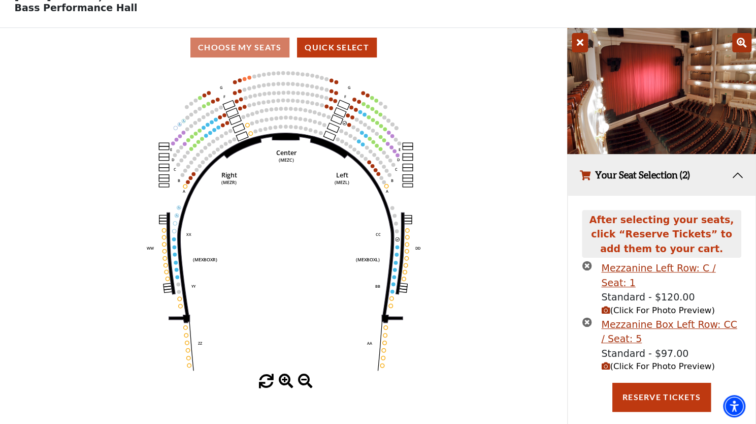
click at [586, 268] on icon "times-circle" at bounding box center [587, 266] width 10 height 10
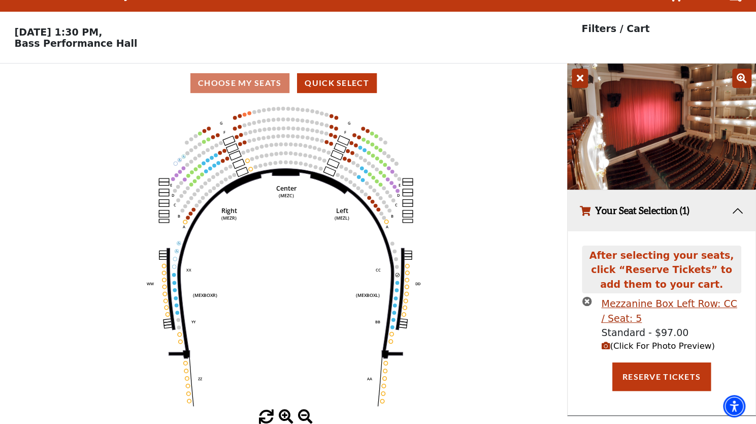
scroll to position [23, 0]
click at [583, 302] on icon "times-circle" at bounding box center [587, 301] width 10 height 10
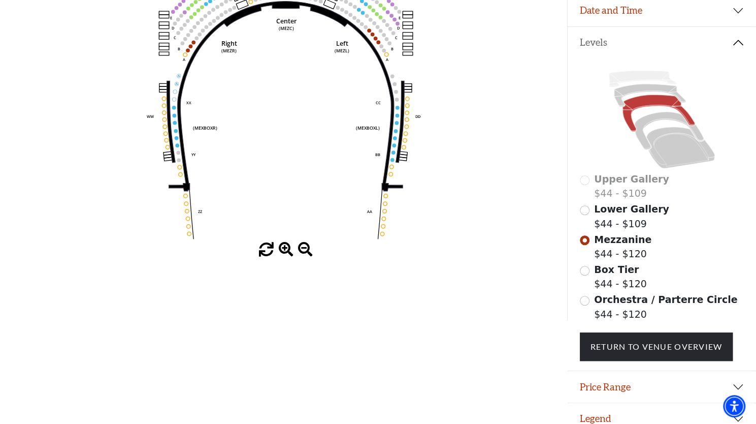
scroll to position [0, 0]
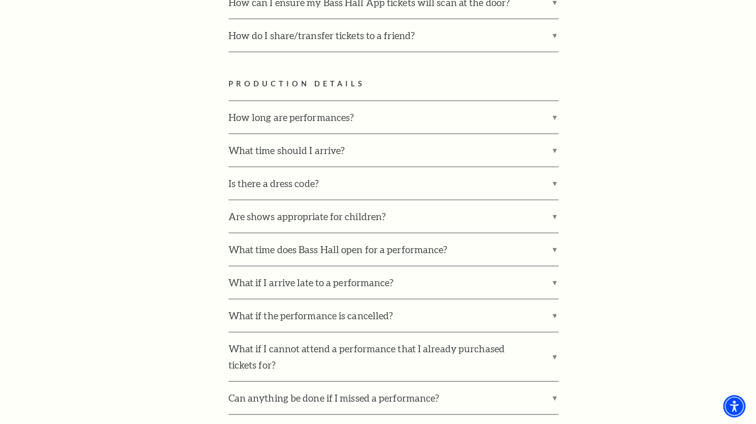
scroll to position [1717, 0]
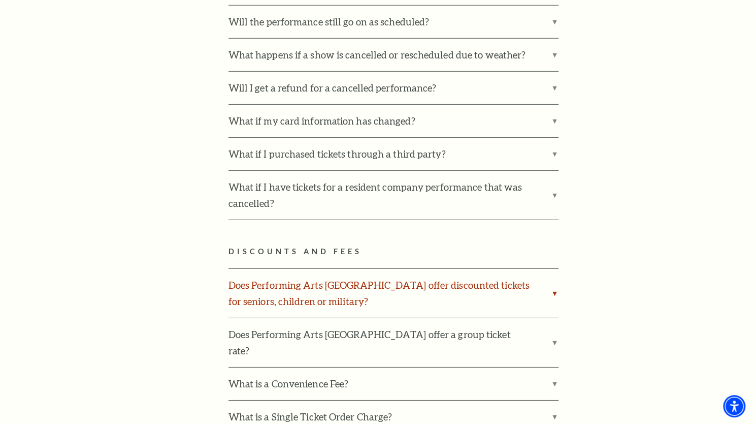
click at [398, 269] on label "Does Performing Arts [GEOGRAPHIC_DATA] offer discounted tickets for seniors, ch…" at bounding box center [394, 293] width 330 height 49
click at [0, 0] on input "Does Performing Arts [GEOGRAPHIC_DATA] offer discounted tickets for seniors, ch…" at bounding box center [0, 0] width 0 height 0
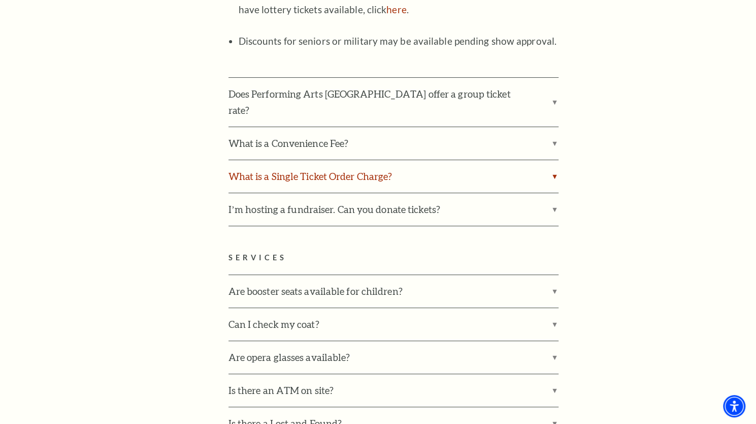
scroll to position [2292, 0]
